Goal: Task Accomplishment & Management: Use online tool/utility

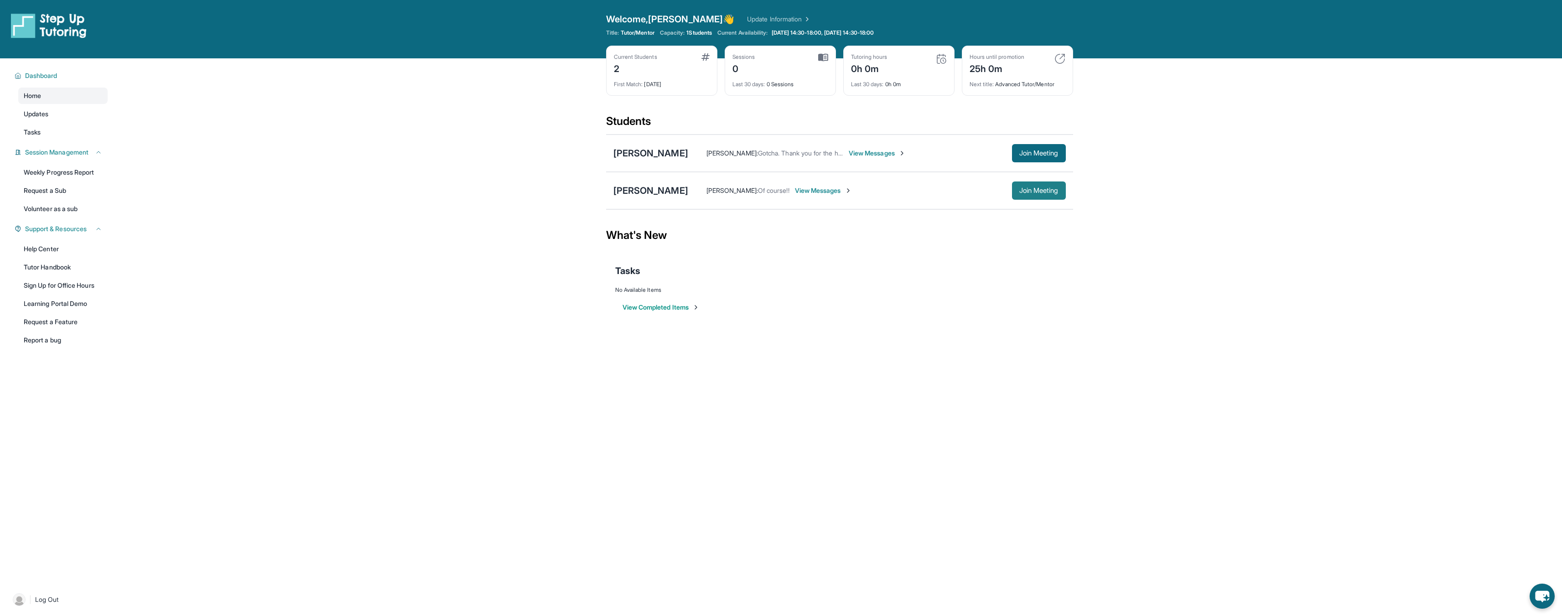
click at [1055, 195] on button "Join Meeting" at bounding box center [1039, 190] width 54 height 18
click at [654, 192] on div "[PERSON_NAME]" at bounding box center [650, 190] width 75 height 13
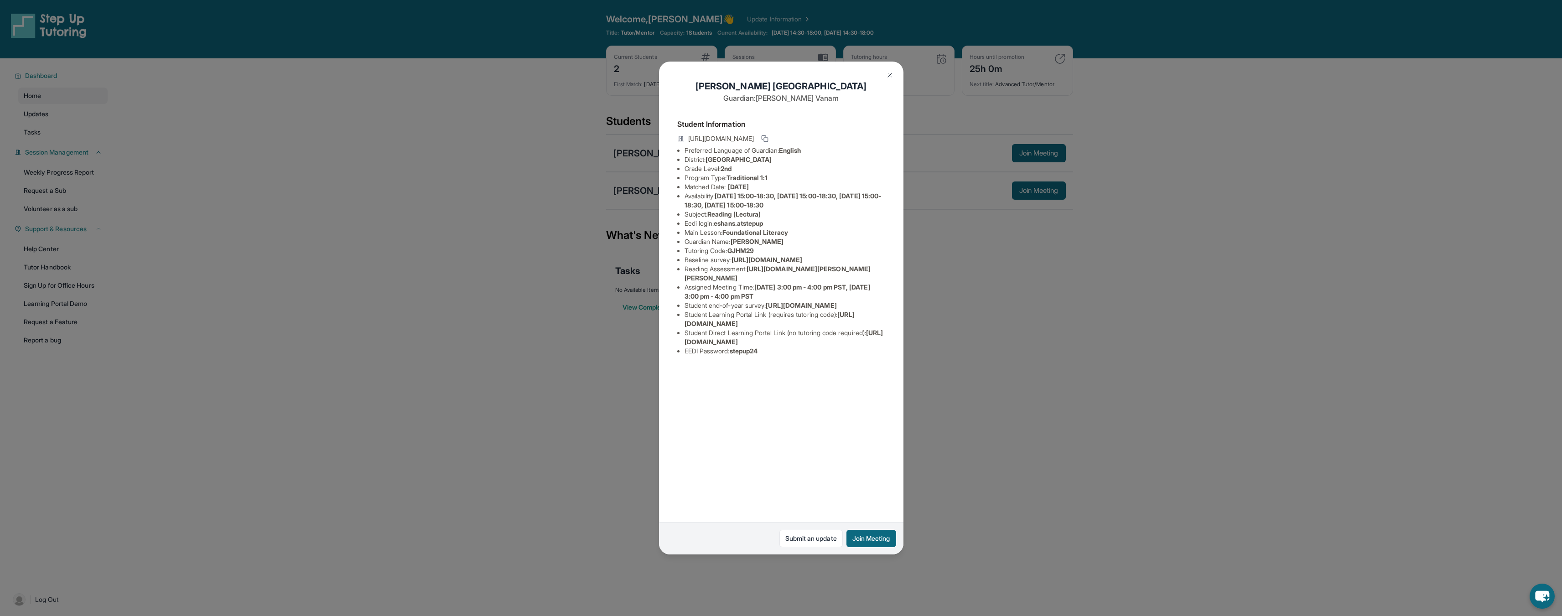
click at [754, 139] on span "https://student-portal.stepuptutoring.org/student/GJHM29" at bounding box center [721, 138] width 66 height 9
click at [851, 152] on li "Preferred Language of Guardian: English" at bounding box center [784, 150] width 201 height 9
click at [961, 261] on div "Eshan Siripuram Guardian: Swapna Vanam Student Information https://student-port…" at bounding box center [781, 308] width 1562 height 616
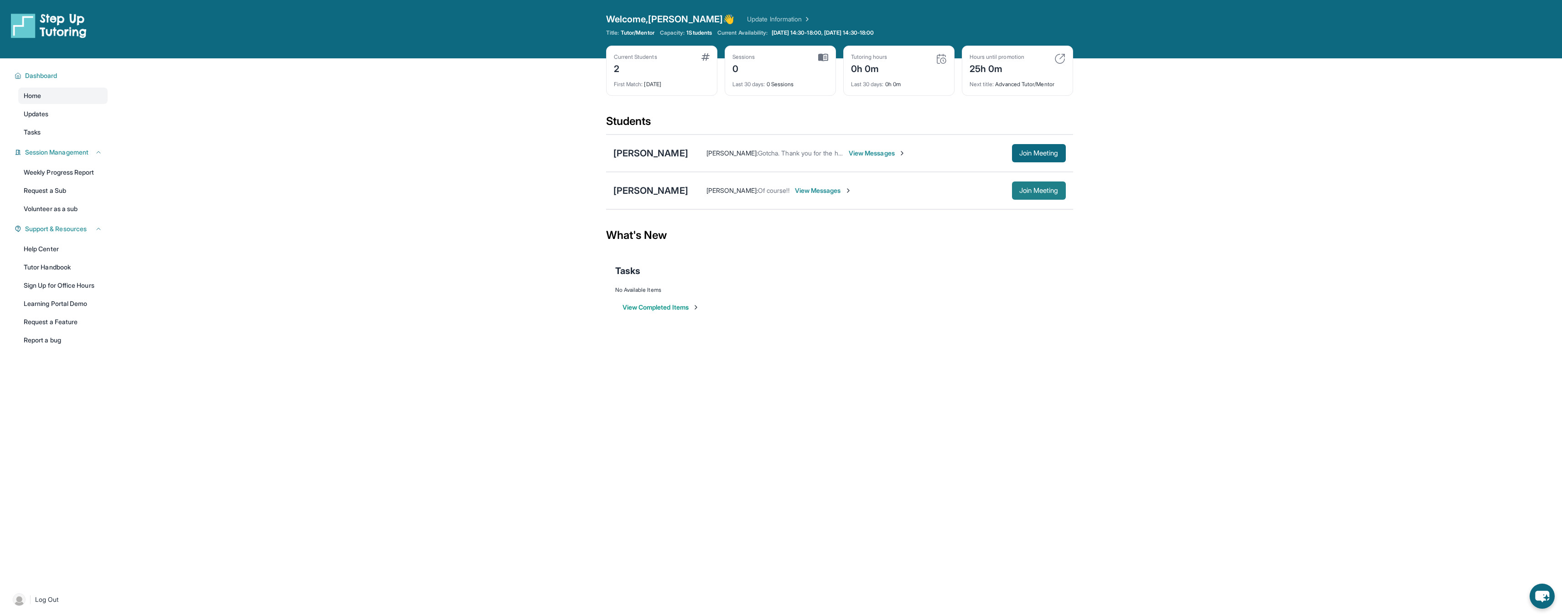
click at [1030, 192] on span "Join Meeting" at bounding box center [1038, 190] width 39 height 5
click at [822, 191] on span "View Messages" at bounding box center [823, 190] width 57 height 9
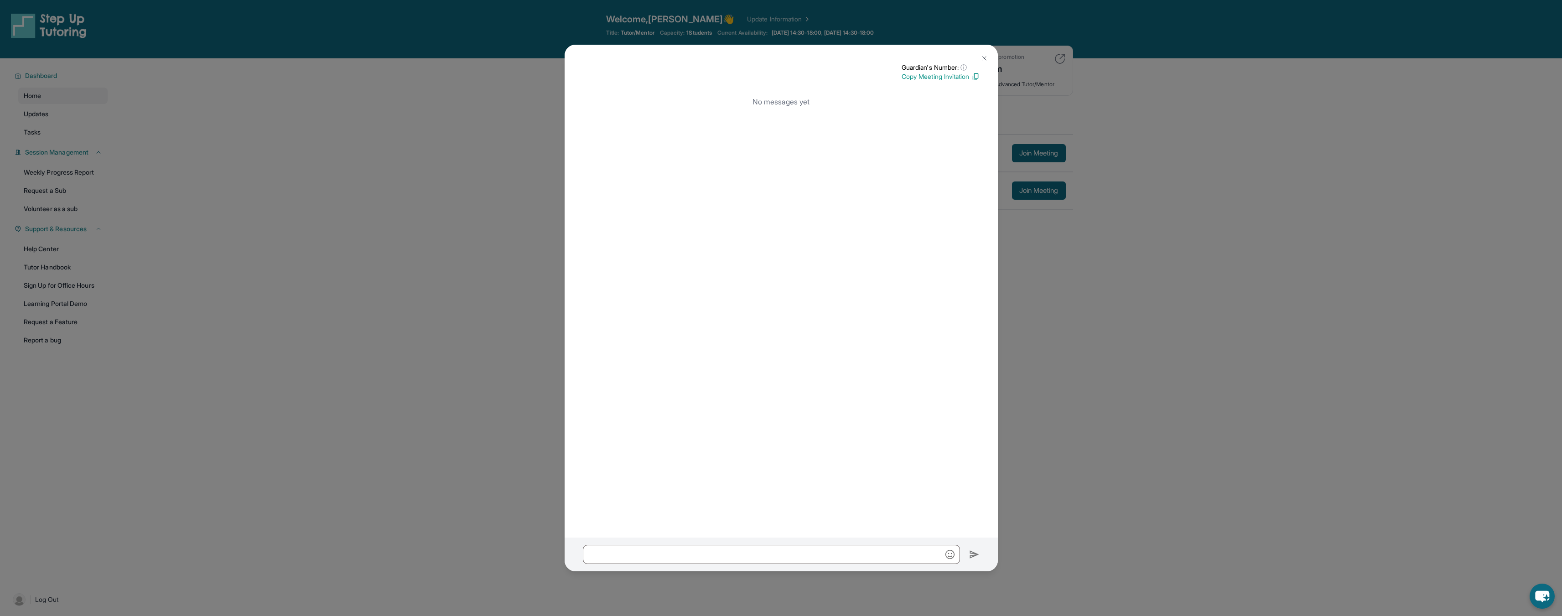
drag, startPoint x: 987, startPoint y: 56, endPoint x: 808, endPoint y: 114, distance: 189.0
click at [986, 56] on img at bounding box center [983, 58] width 7 height 7
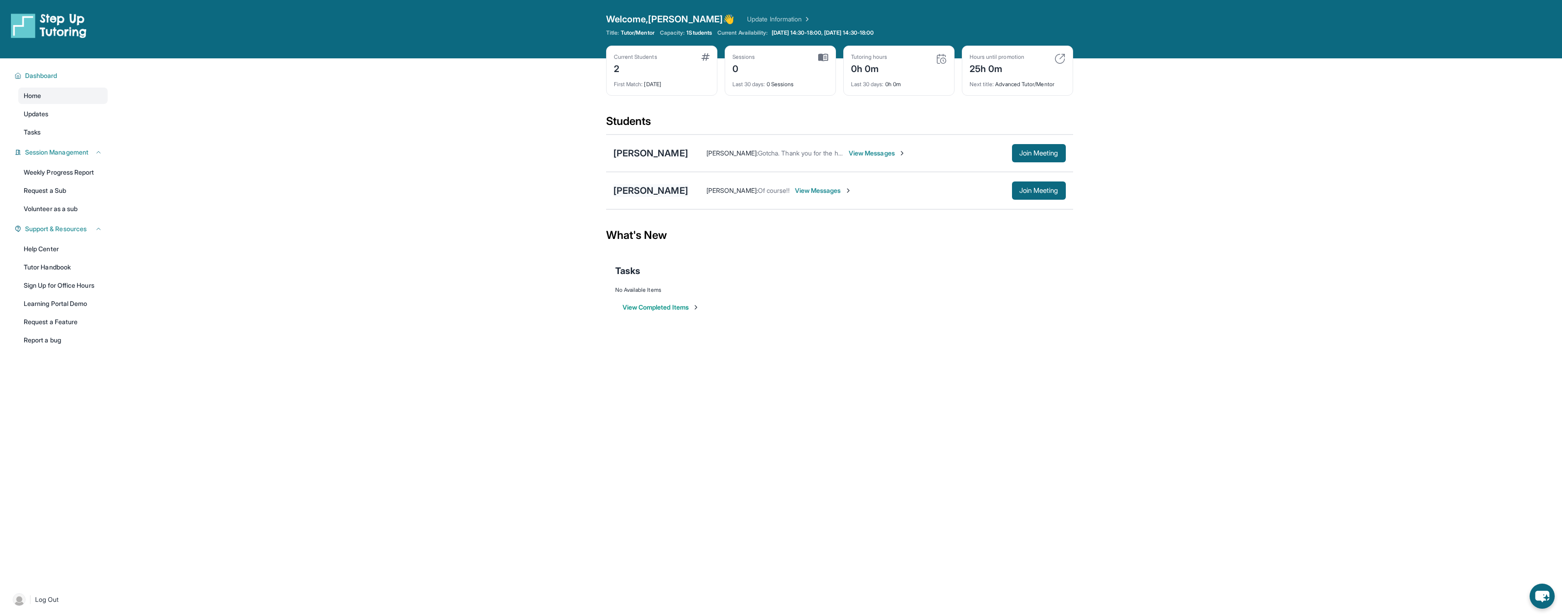
click at [663, 189] on div "[PERSON_NAME]" at bounding box center [650, 190] width 75 height 13
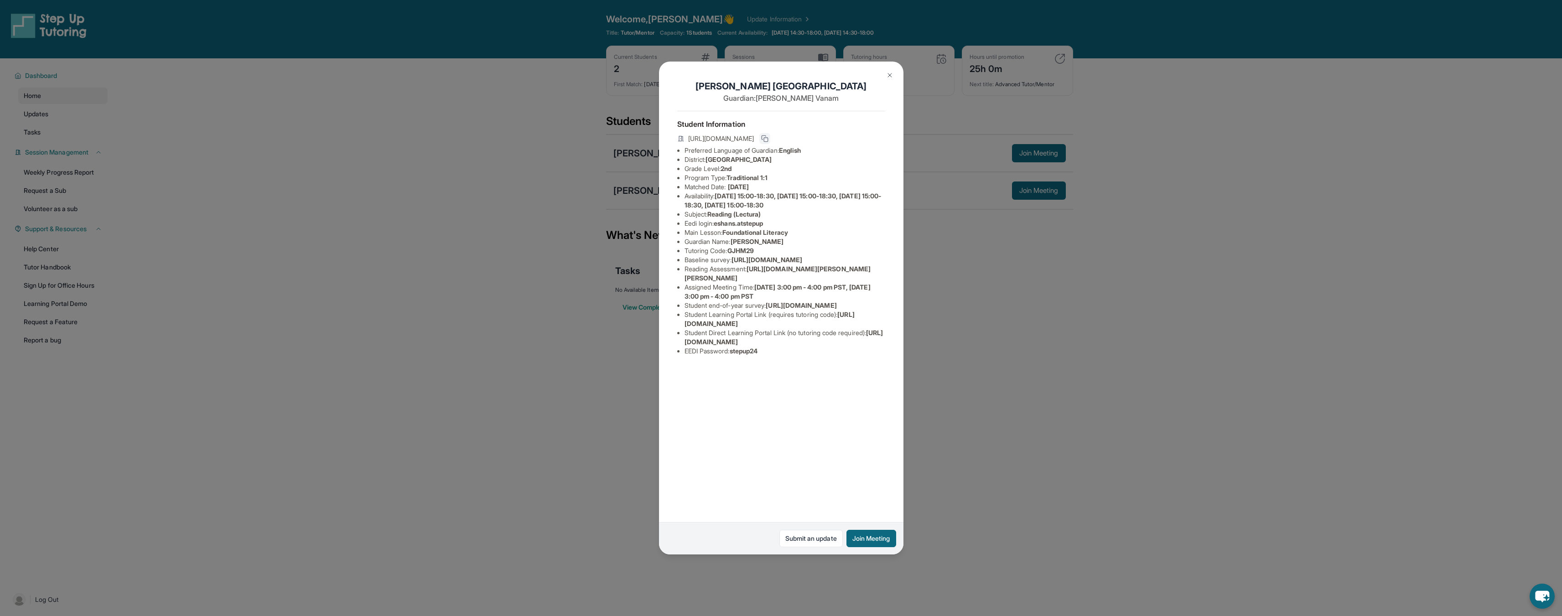
click at [768, 140] on rect at bounding box center [766, 140] width 4 height 4
click at [1333, 53] on div "Eshan Siripuram Guardian: Swapna Vanam Student Information https://student-port…" at bounding box center [781, 308] width 1562 height 616
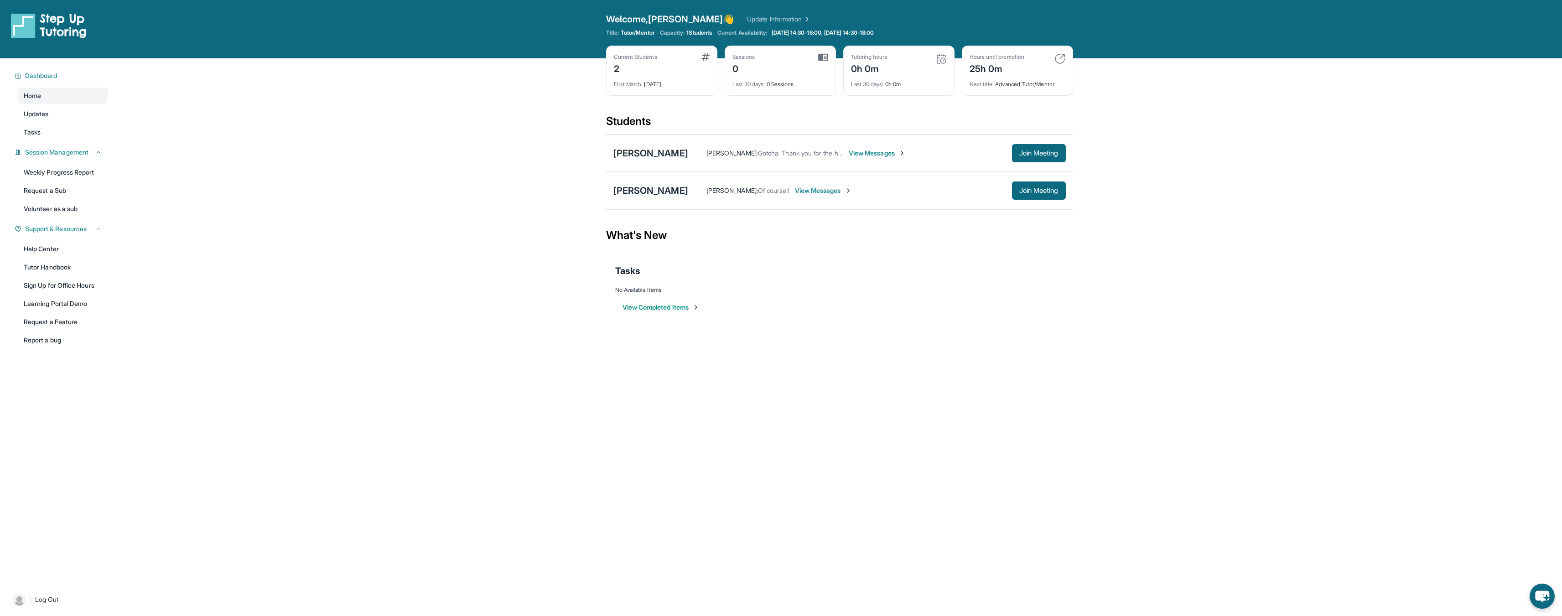
click at [654, 192] on div "[PERSON_NAME]" at bounding box center [650, 190] width 75 height 13
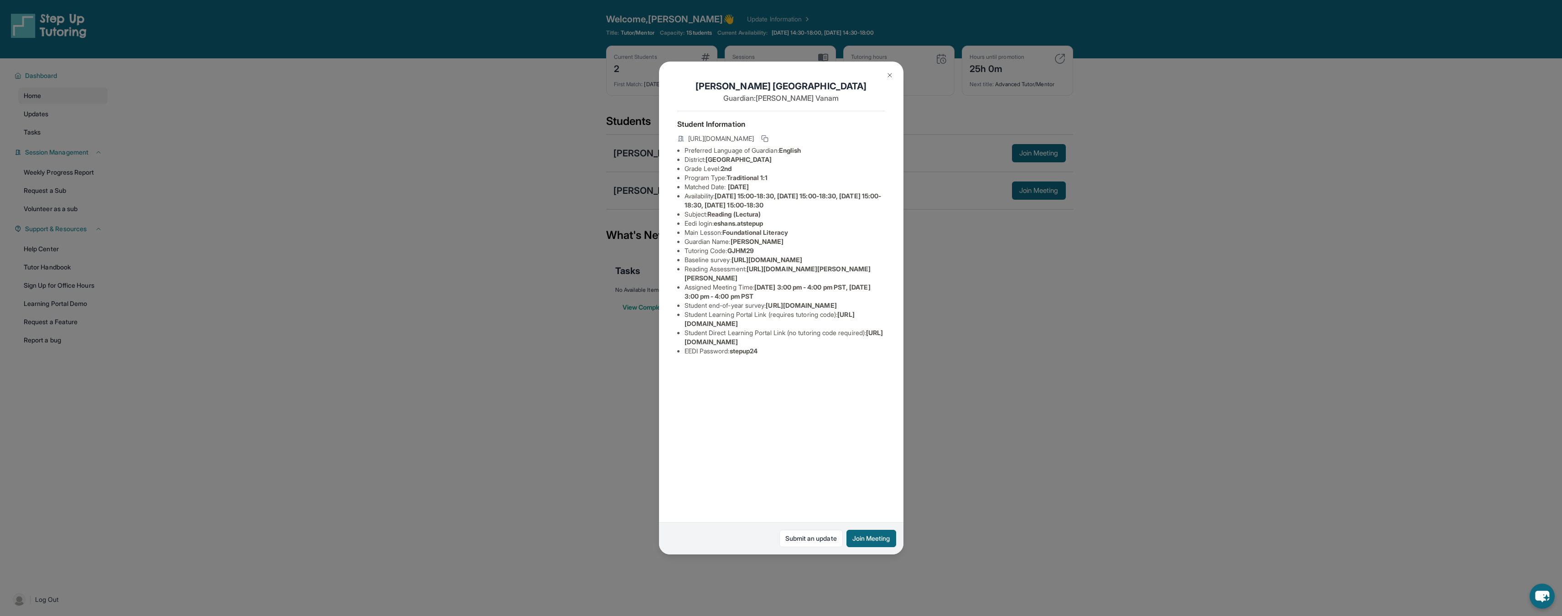
click at [729, 310] on li "Student end-of-year survey : https://airtable.com/apprlfn8WjpjBUn2G/shrlTUKpjWE…" at bounding box center [784, 305] width 201 height 9
click at [490, 166] on div "Eshan Siripuram Guardian: Swapna Vanam Student Information https://student-port…" at bounding box center [781, 308] width 1562 height 616
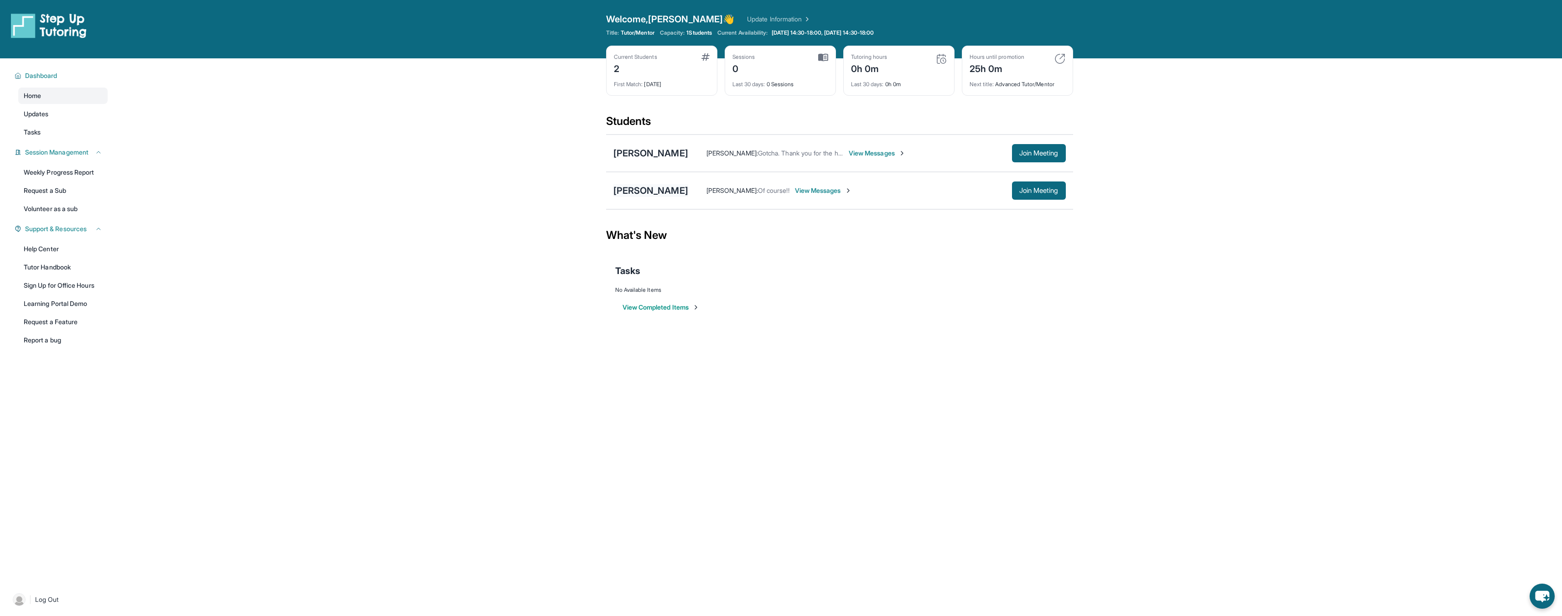
click at [649, 192] on div "[PERSON_NAME]" at bounding box center [650, 190] width 75 height 13
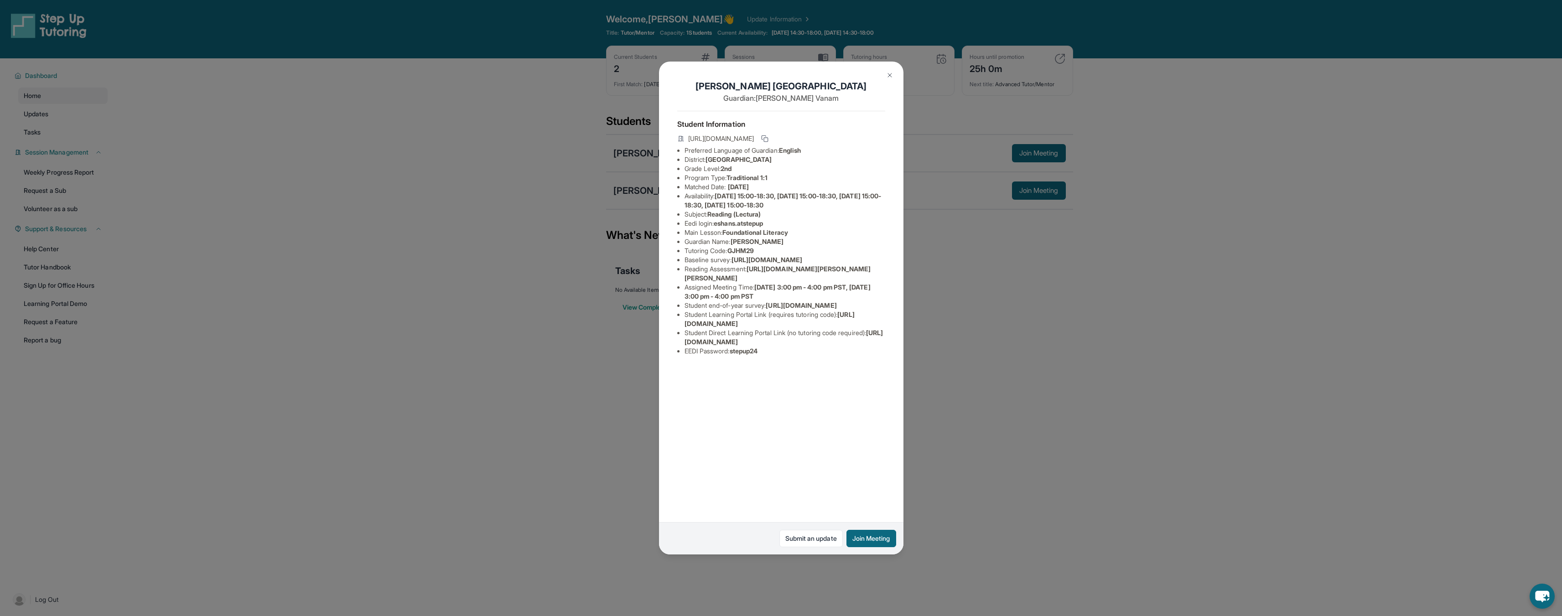
click at [749, 253] on span "GJHM29" at bounding box center [740, 251] width 26 height 8
click at [768, 139] on icon at bounding box center [764, 138] width 7 height 7
click at [590, 97] on div "Eshan Siripuram Guardian: Swapna Vanam Student Information https://student-port…" at bounding box center [781, 308] width 1562 height 616
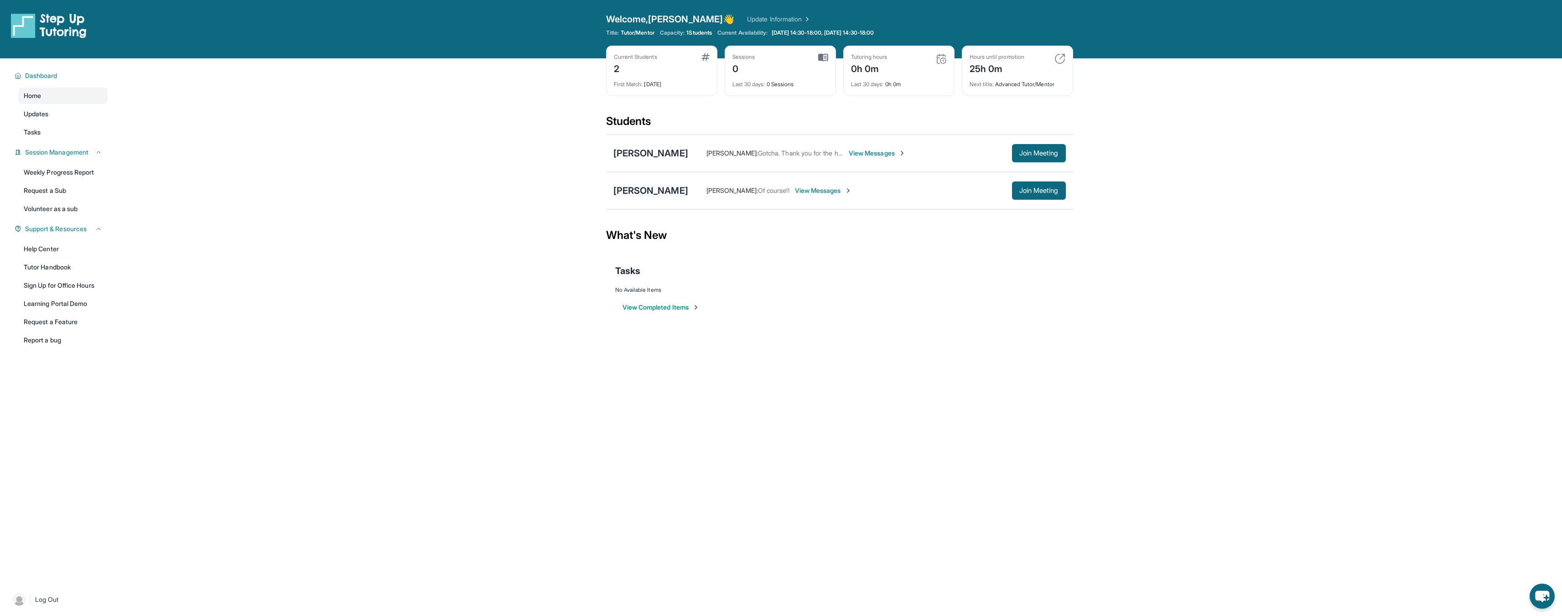
click at [656, 192] on div "[PERSON_NAME]" at bounding box center [650, 190] width 75 height 13
click at [651, 153] on div "[PERSON_NAME]" at bounding box center [650, 153] width 75 height 13
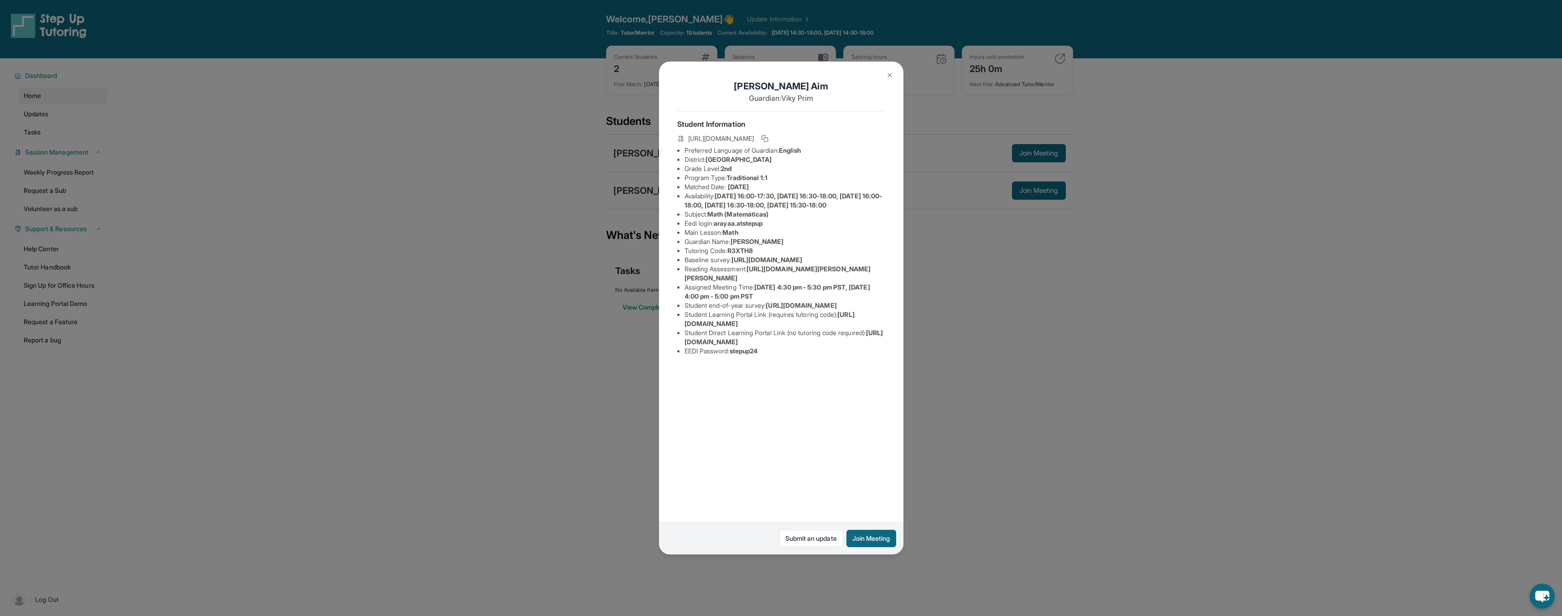
click at [754, 138] on span "[URL][DOMAIN_NAME]" at bounding box center [721, 138] width 66 height 9
click at [754, 137] on span "[URL][DOMAIN_NAME]" at bounding box center [721, 138] width 66 height 9
click at [754, 135] on span "[URL][DOMAIN_NAME]" at bounding box center [721, 138] width 66 height 9
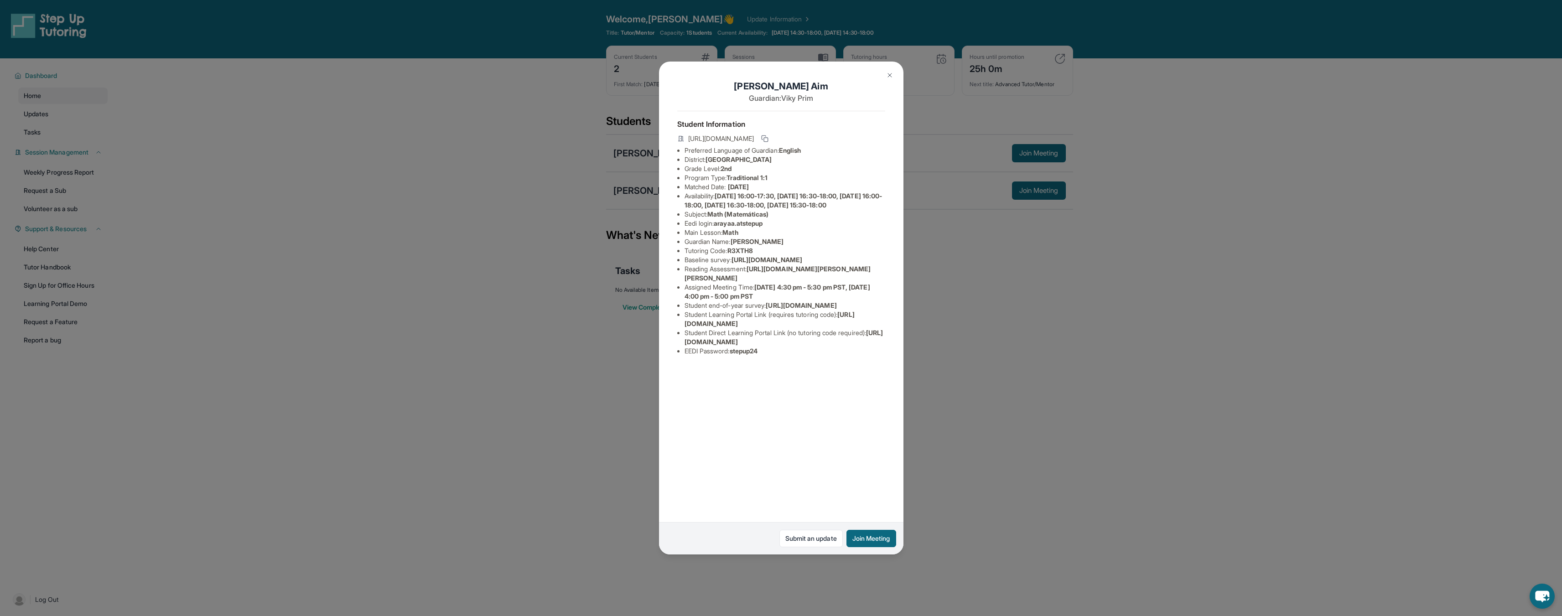
click at [754, 136] on span "[URL][DOMAIN_NAME]" at bounding box center [721, 138] width 66 height 9
click at [748, 142] on span "[URL][DOMAIN_NAME]" at bounding box center [721, 138] width 66 height 9
click at [731, 138] on span "[URL][DOMAIN_NAME]" at bounding box center [721, 138] width 66 height 9
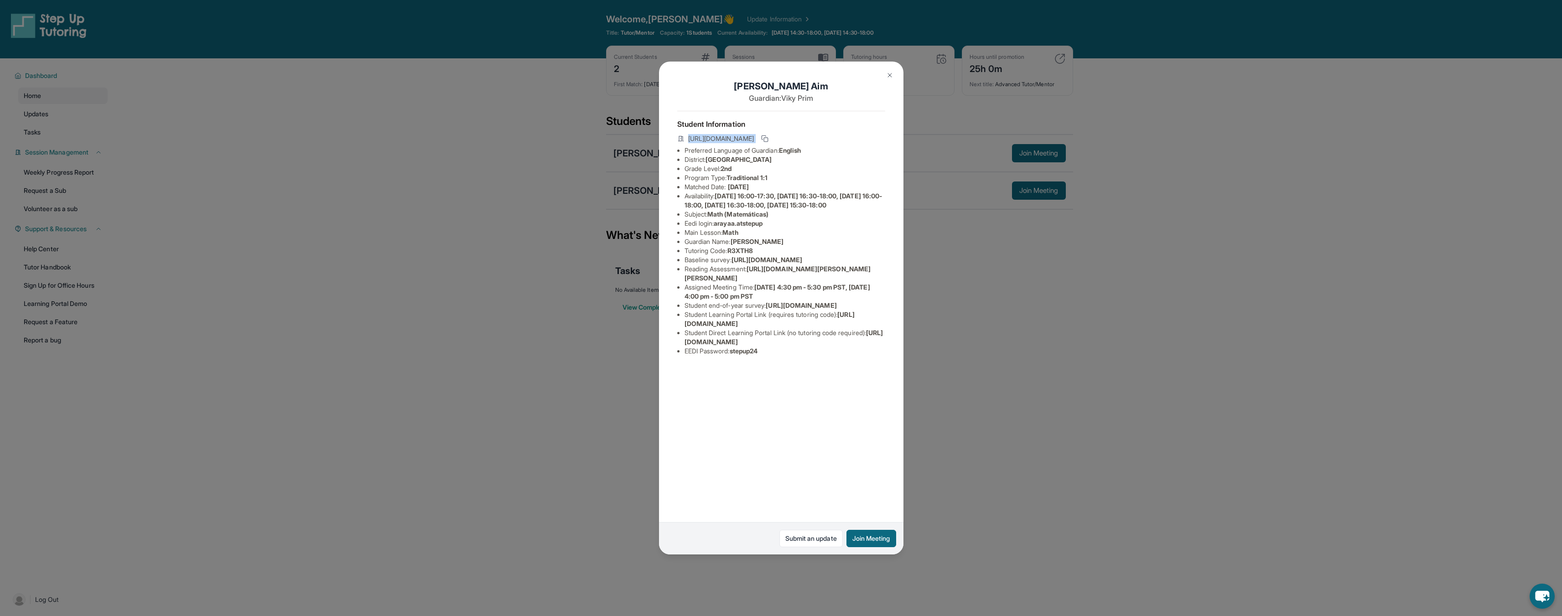
copy div "[URL][DOMAIN_NAME]"
click at [349, 253] on div "[PERSON_NAME] Aim Guardian: [PERSON_NAME] Student Information [URL][DOMAIN_NAME…" at bounding box center [781, 308] width 1562 height 616
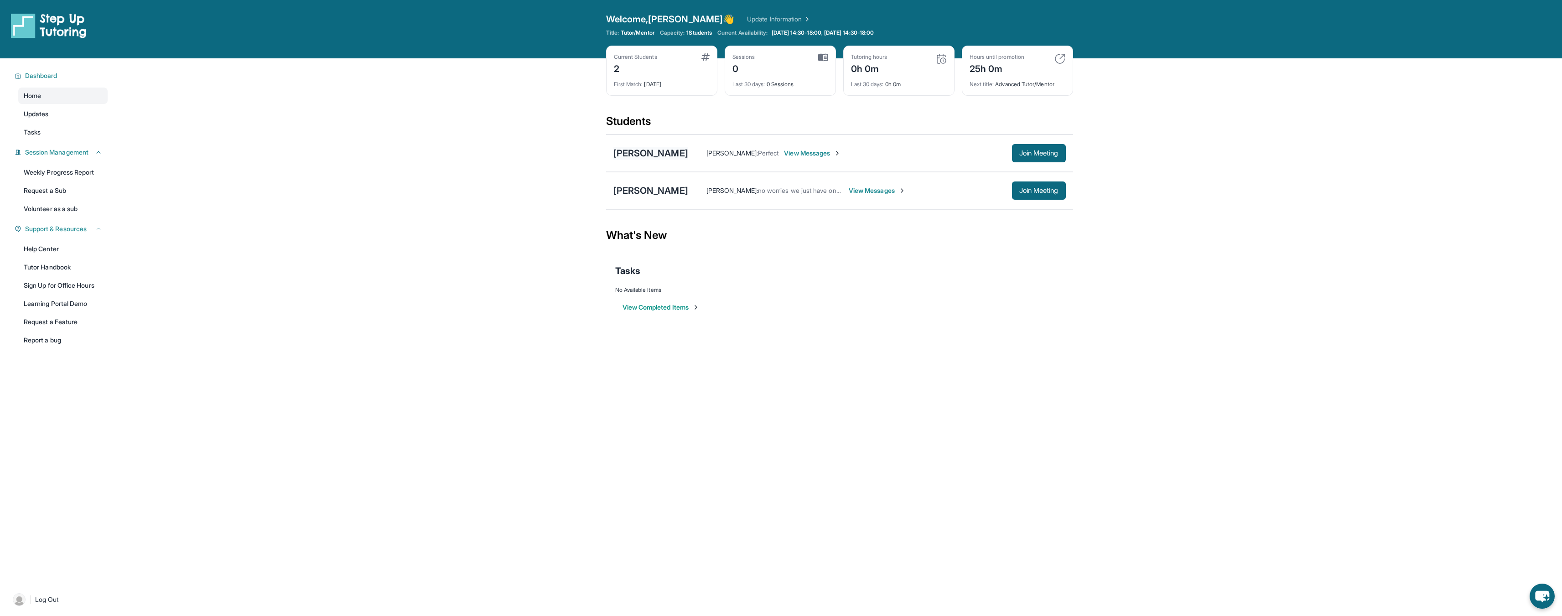
click at [641, 153] on div "[PERSON_NAME]" at bounding box center [650, 153] width 75 height 13
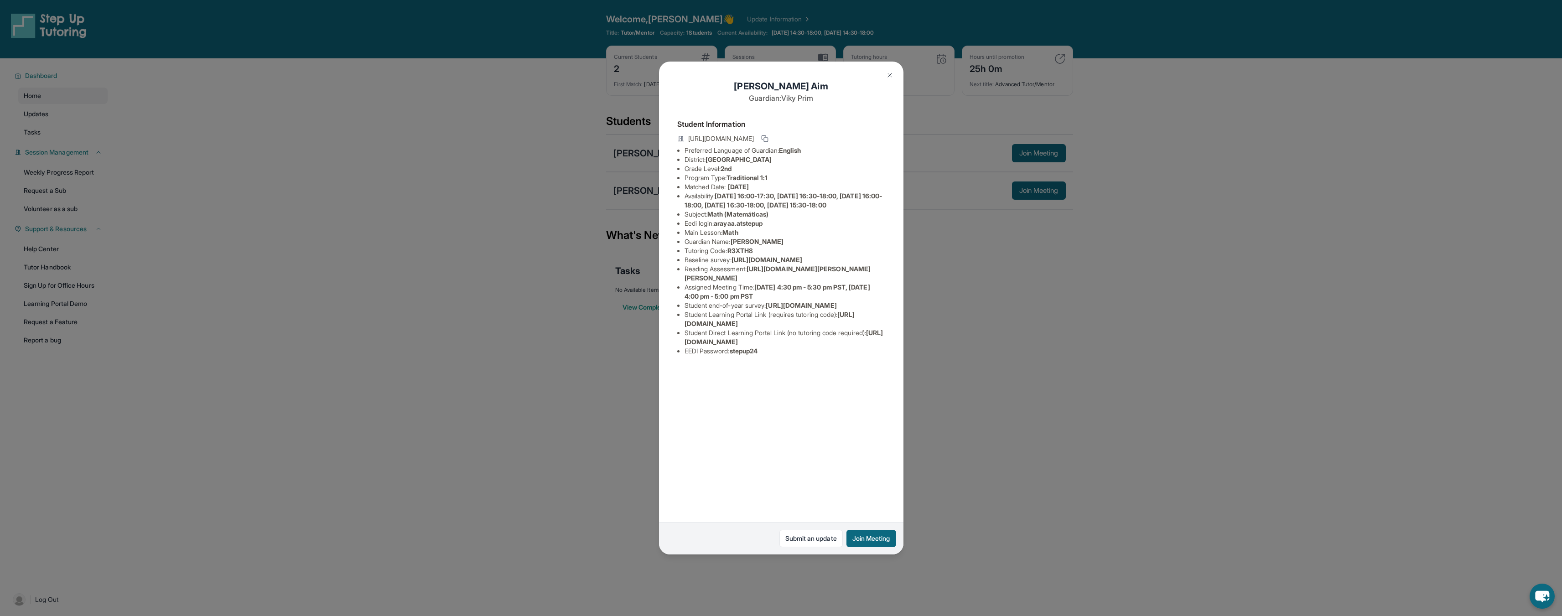
click at [745, 254] on span "R3XTH8" at bounding box center [740, 251] width 26 height 8
copy span "R3XTH8"
click at [295, 363] on div "[PERSON_NAME] Aim Guardian: [PERSON_NAME] Student Information [URL][DOMAIN_NAME…" at bounding box center [781, 308] width 1562 height 616
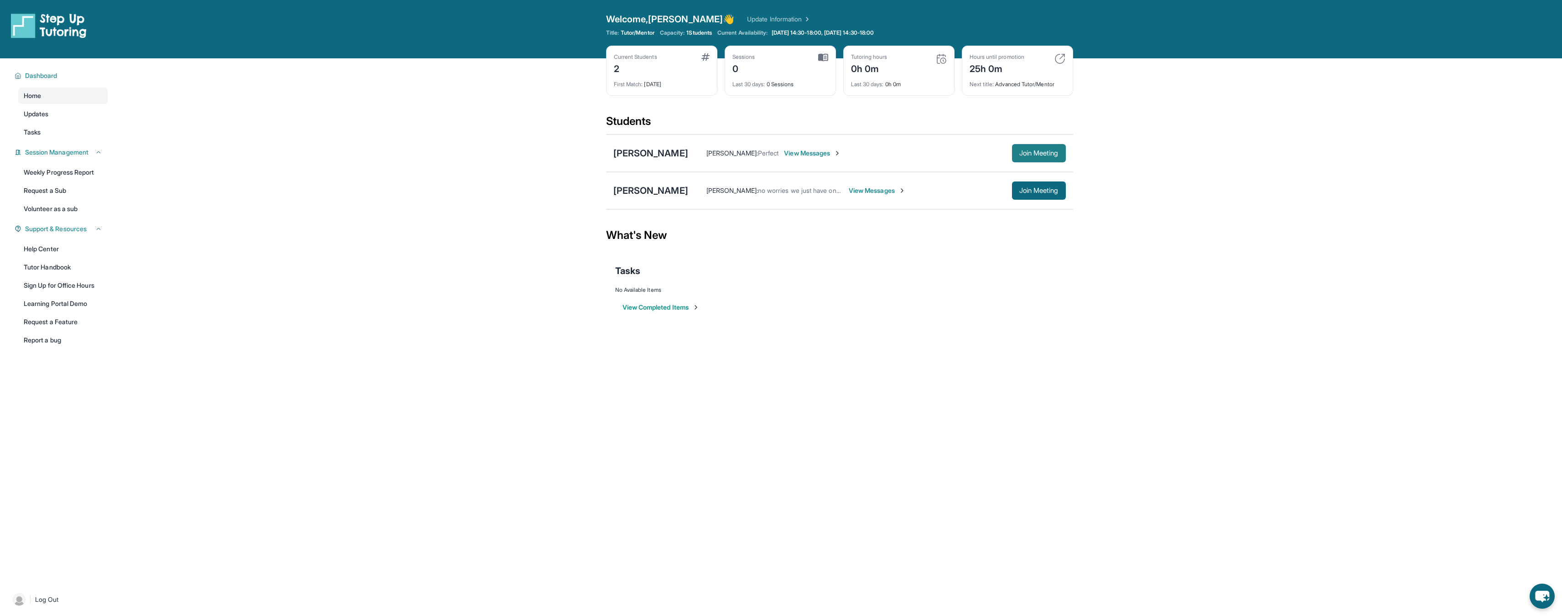
click at [1024, 152] on span "Join Meeting" at bounding box center [1038, 152] width 39 height 5
click at [641, 153] on div "[PERSON_NAME]" at bounding box center [650, 153] width 75 height 13
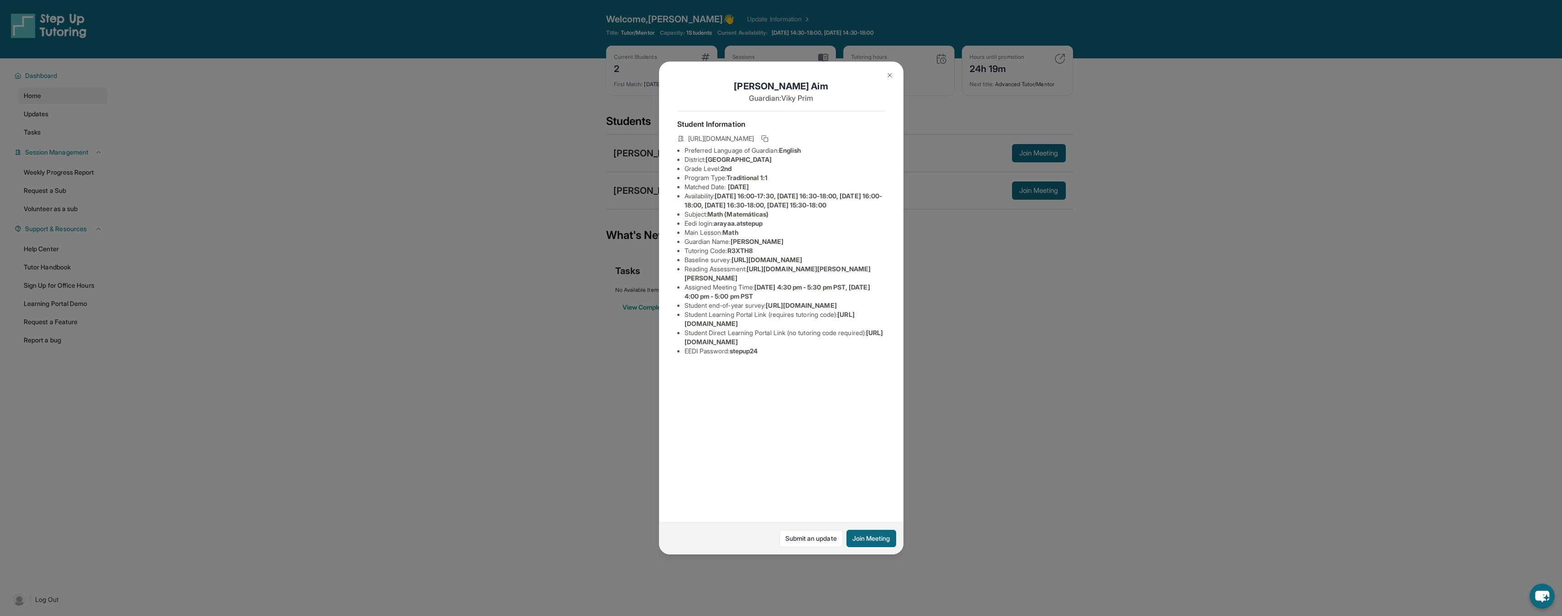
click at [943, 248] on div "[PERSON_NAME] Aim Guardian: [PERSON_NAME] Student Information [URL][DOMAIN_NAME…" at bounding box center [781, 308] width 1562 height 616
